Goal: Find specific fact: Find specific page/section

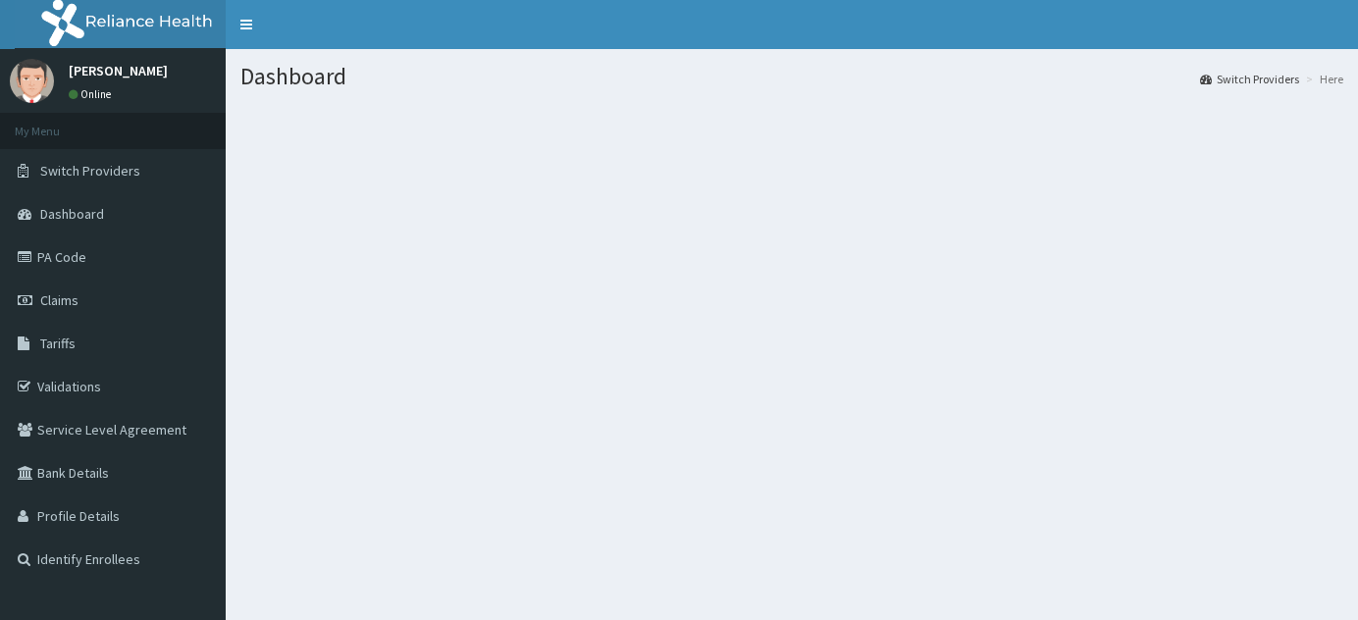
click at [89, 349] on link "Tariffs" at bounding box center [113, 343] width 226 height 43
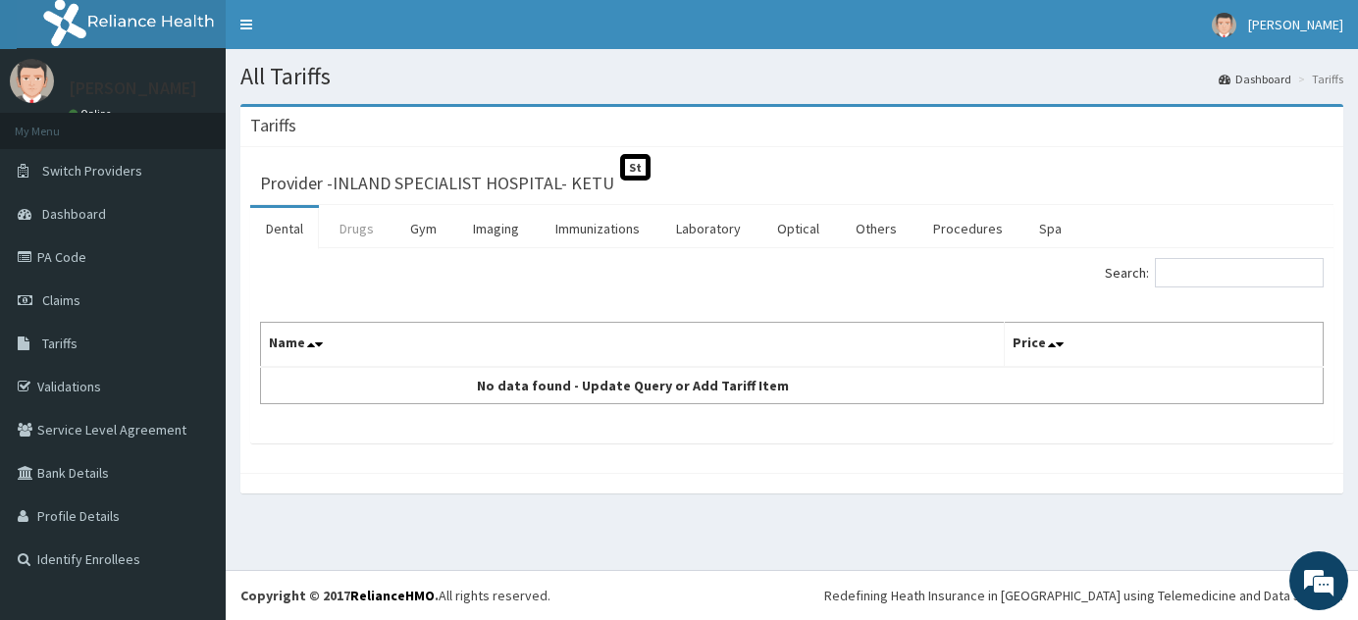
click at [347, 227] on link "Drugs" at bounding box center [357, 228] width 66 height 41
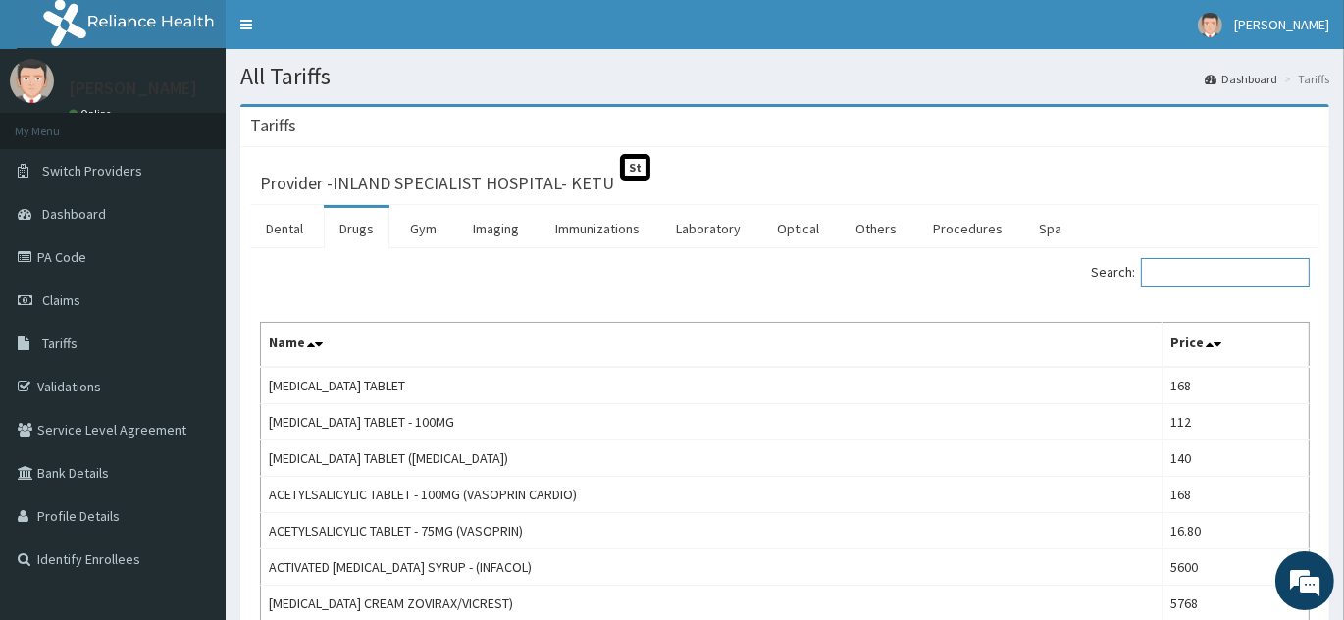
click at [1192, 272] on input "Search:" at bounding box center [1225, 272] width 169 height 29
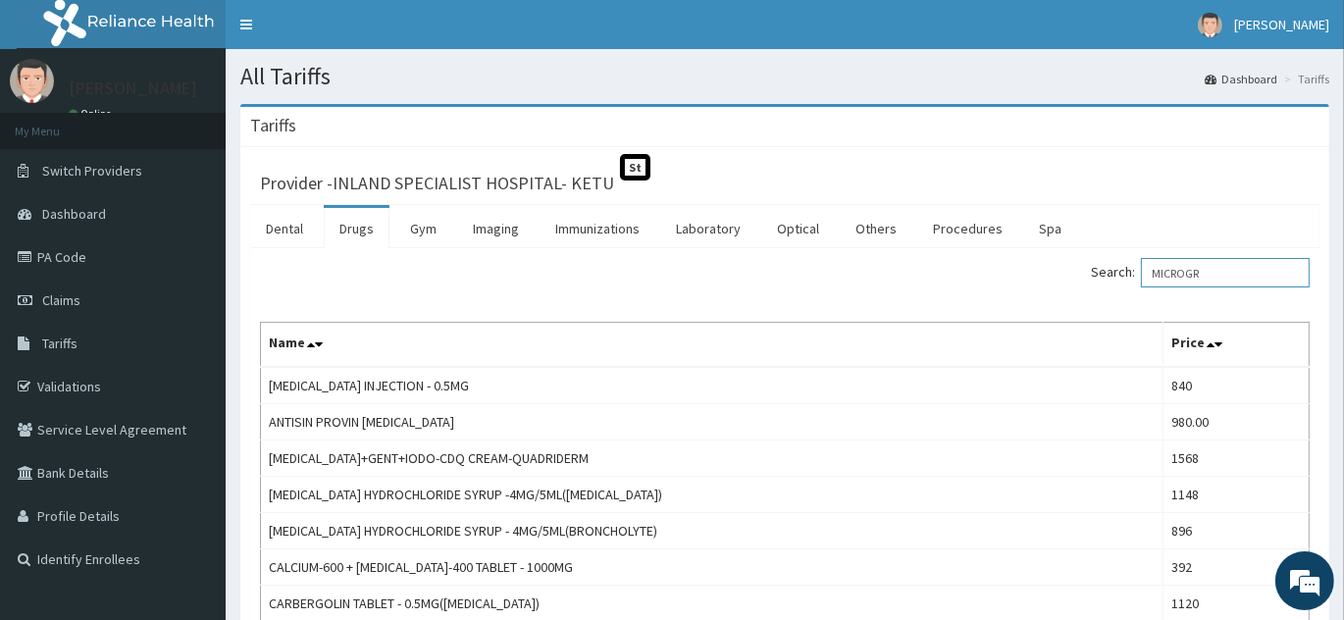
drag, startPoint x: 1234, startPoint y: 276, endPoint x: 1105, endPoint y: 291, distance: 130.5
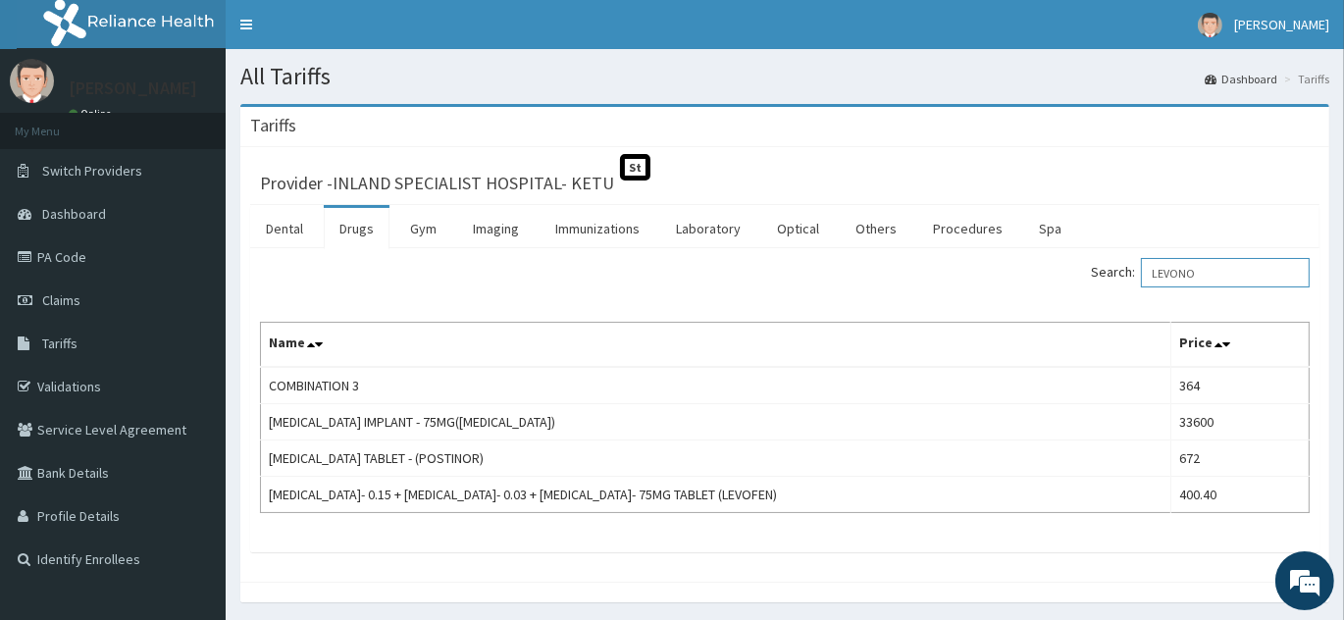
type input "LEVONO"
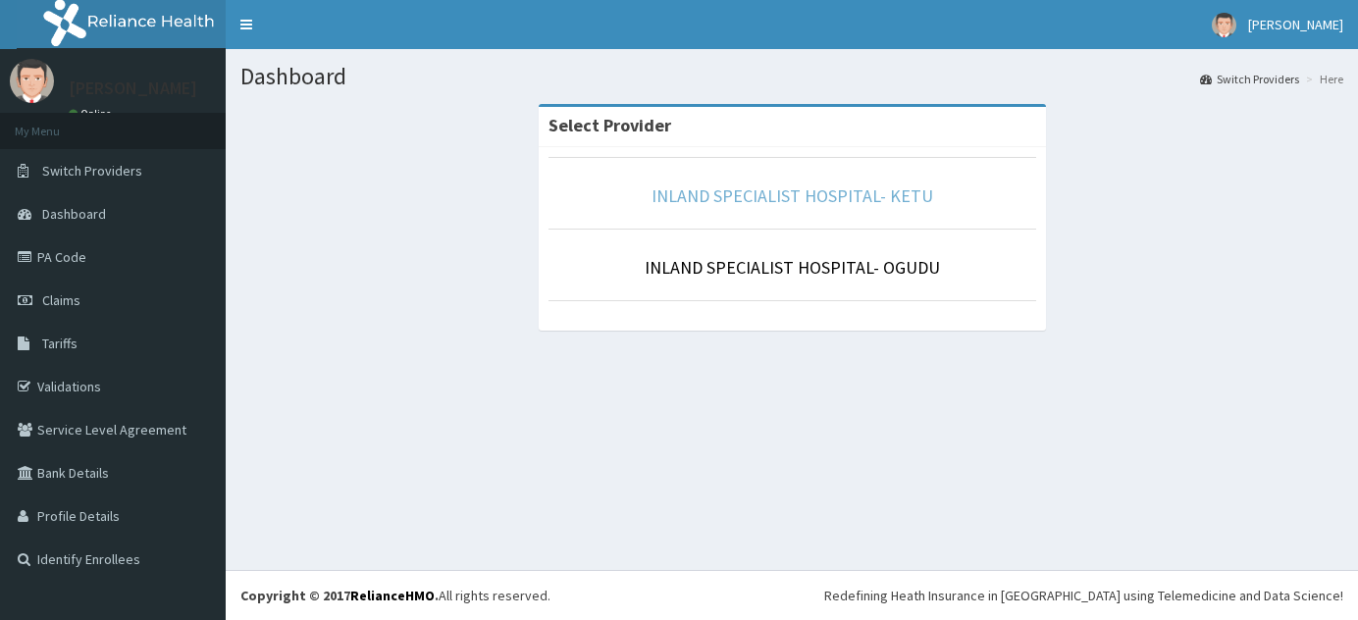
click at [793, 190] on link "INLAND SPECIALIST HOSPITAL- KETU" at bounding box center [793, 195] width 282 height 23
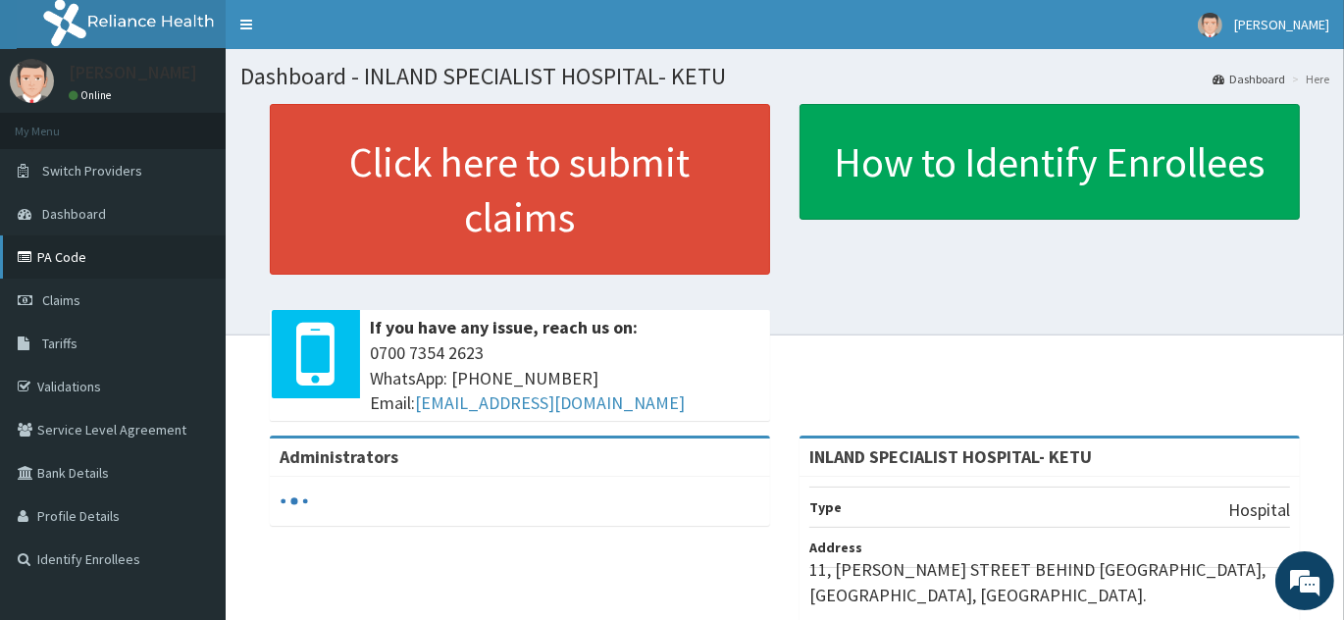
click at [81, 261] on link "PA Code" at bounding box center [113, 256] width 226 height 43
